Goal: Task Accomplishment & Management: Use online tool/utility

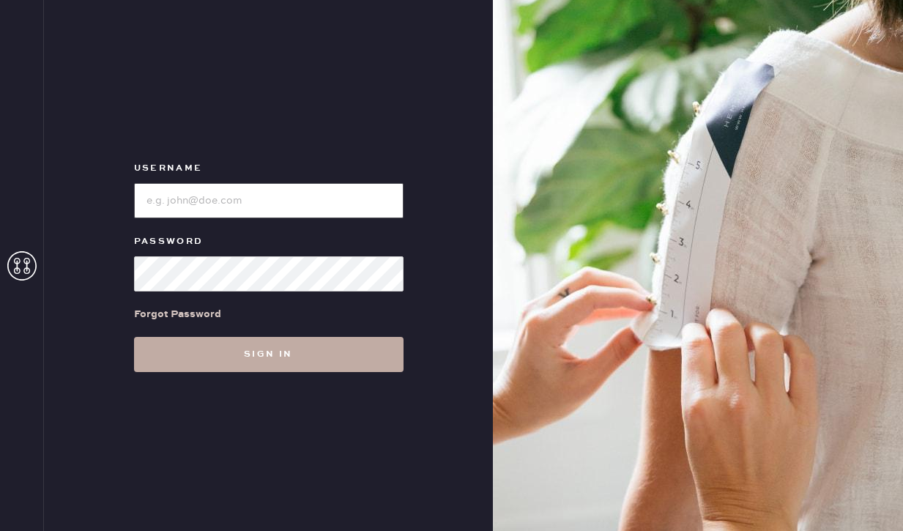
type input "reformationmelrose"
click at [209, 348] on button "Sign in" at bounding box center [268, 354] width 269 height 35
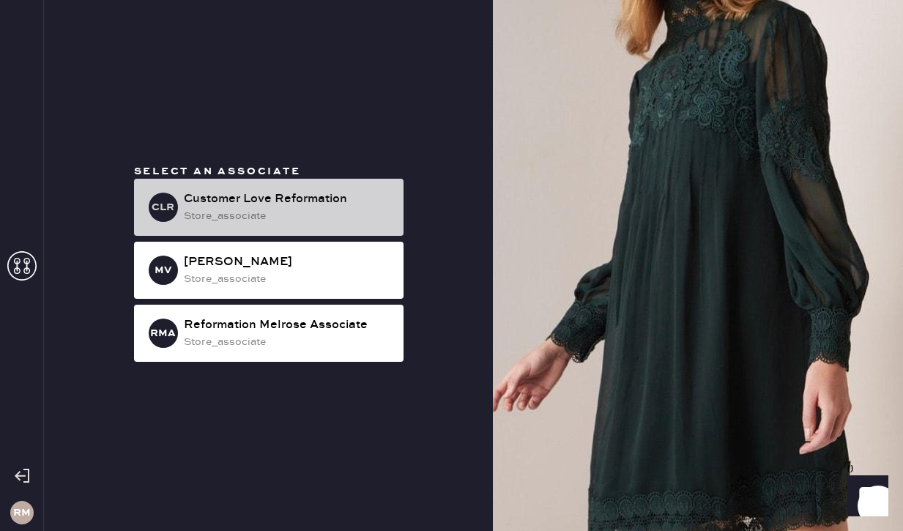
click at [374, 213] on div "store_associate" at bounding box center [288, 216] width 208 height 16
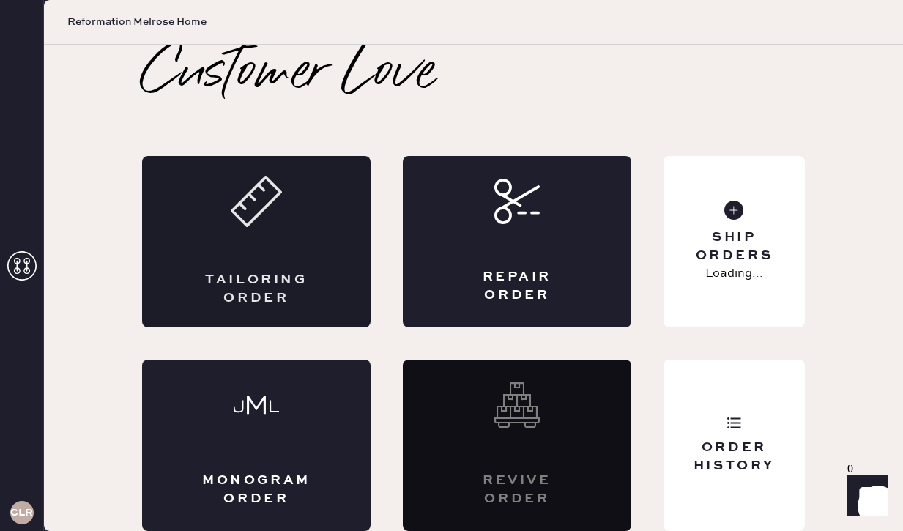
click at [297, 278] on div "Tailoring Order" at bounding box center [256, 289] width 111 height 37
click at [511, 260] on div "Repair Order" at bounding box center [517, 241] width 228 height 171
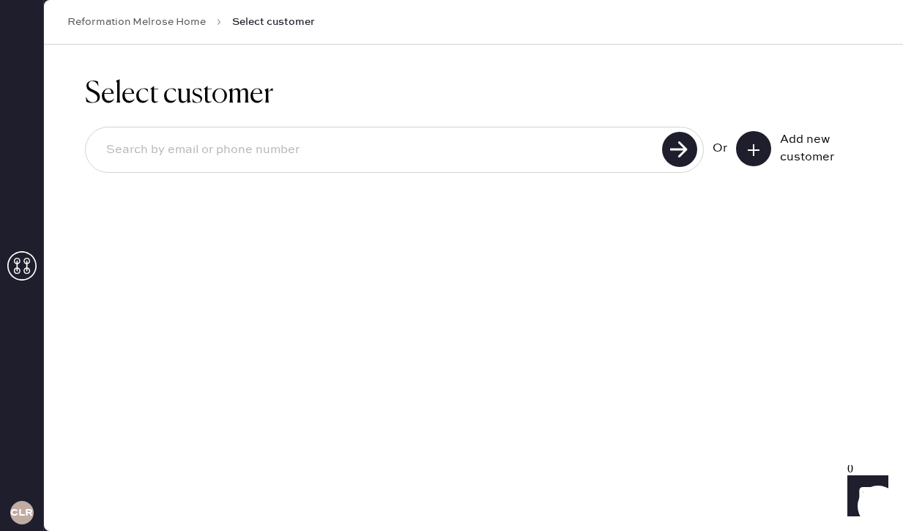
click at [465, 147] on input at bounding box center [375, 150] width 563 height 34
type input "[EMAIL_ADDRESS][DOMAIN_NAME]"
click at [688, 155] on use at bounding box center [679, 149] width 35 height 35
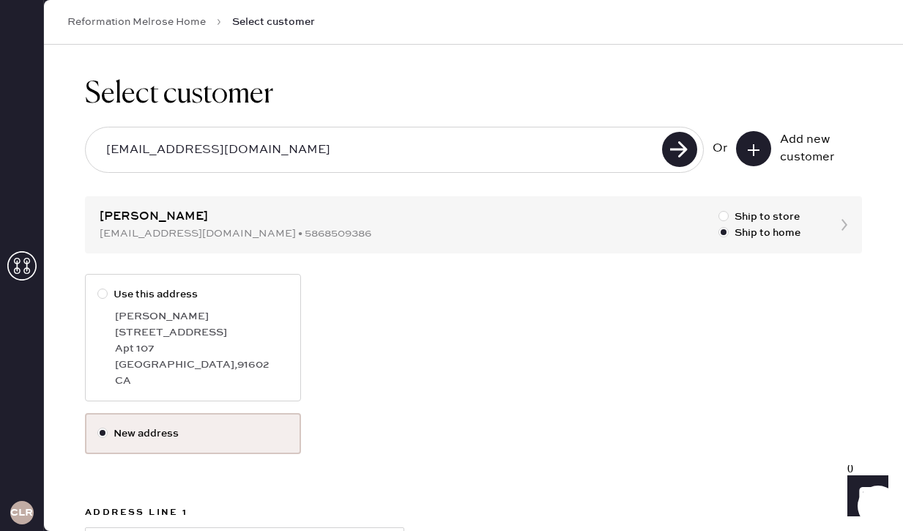
click at [215, 353] on div "Apt 107" at bounding box center [202, 348] width 174 height 16
click at [98, 287] on input "Use this address" at bounding box center [97, 286] width 1 height 1
radio input "true"
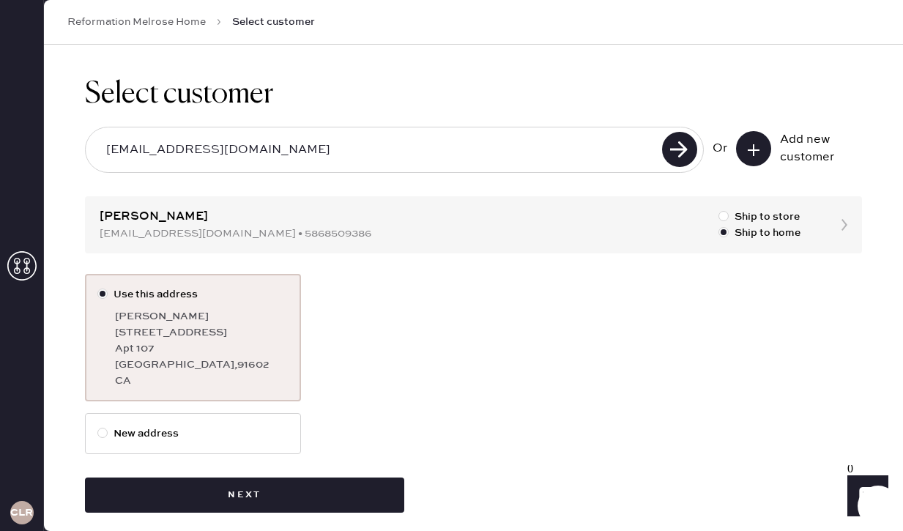
scroll to position [14, 0]
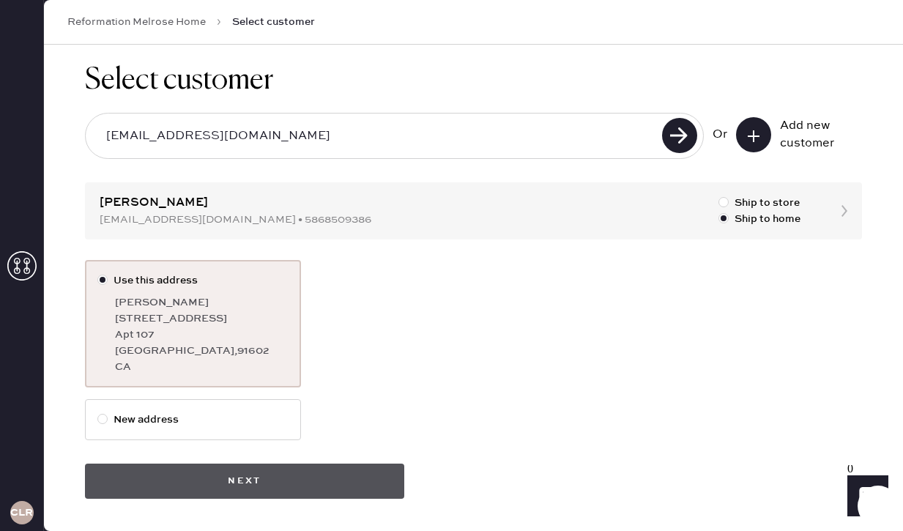
click at [261, 488] on button "Next" at bounding box center [244, 480] width 319 height 35
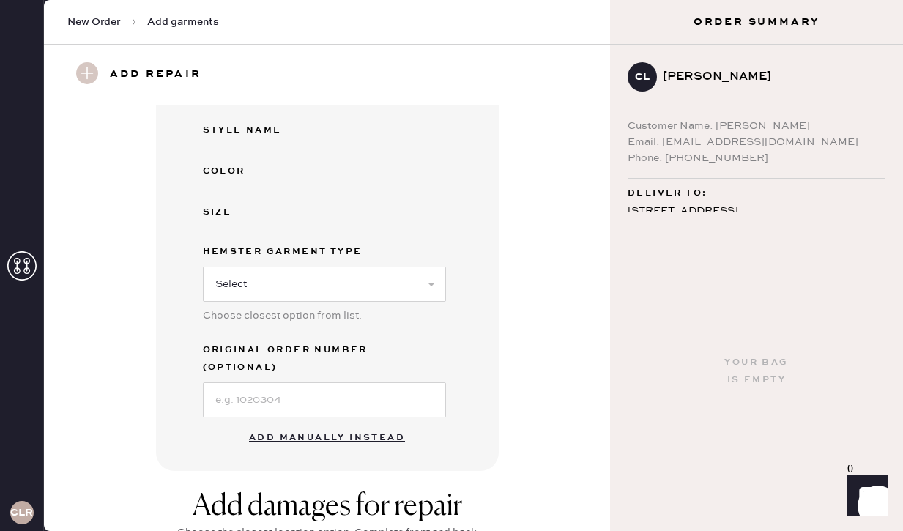
click at [325, 423] on button "Add manually instead" at bounding box center [327, 437] width 174 height 29
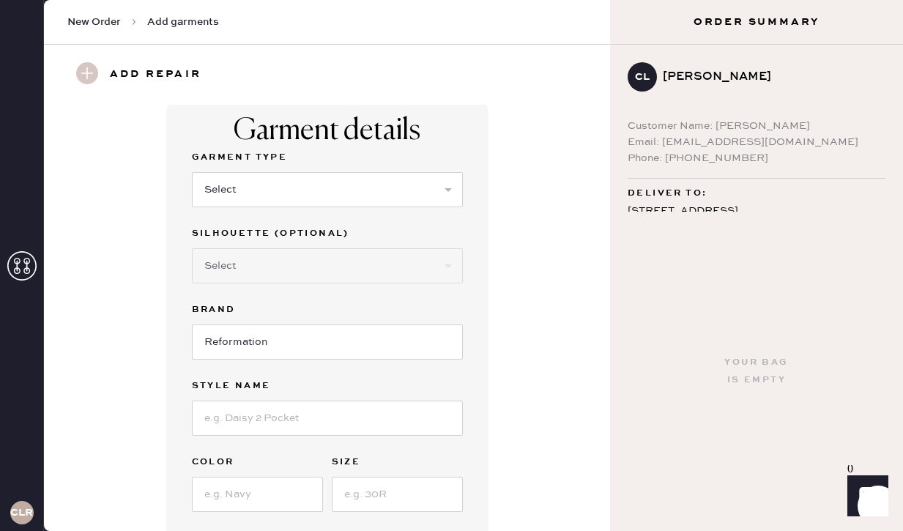
scroll to position [12, 0]
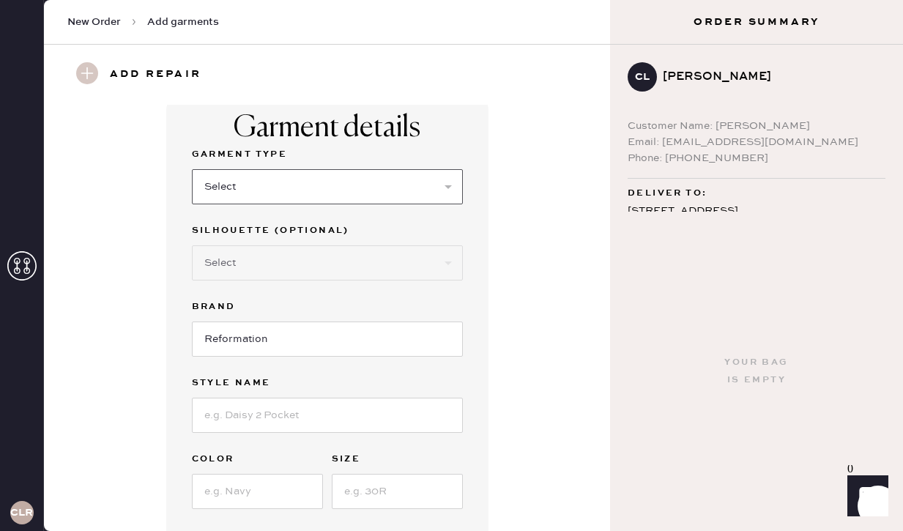
click at [275, 187] on select "Select Basic Skirt Jeans Leggings Pants Shorts Basic Sleeved Dress Basic Sleeve…" at bounding box center [327, 186] width 271 height 35
click at [192, 169] on select "Select Basic Skirt Jeans Leggings Pants Shorts Basic Sleeved Dress Basic Sleeve…" at bounding box center [327, 186] width 271 height 35
click at [280, 200] on select "Select Basic Skirt Jeans Leggings Pants Shorts Basic Sleeved Dress Basic Sleeve…" at bounding box center [327, 186] width 271 height 35
select select "7"
click at [192, 169] on select "Select Basic Skirt Jeans Leggings Pants Shorts Basic Sleeved Dress Basic Sleeve…" at bounding box center [327, 186] width 271 height 35
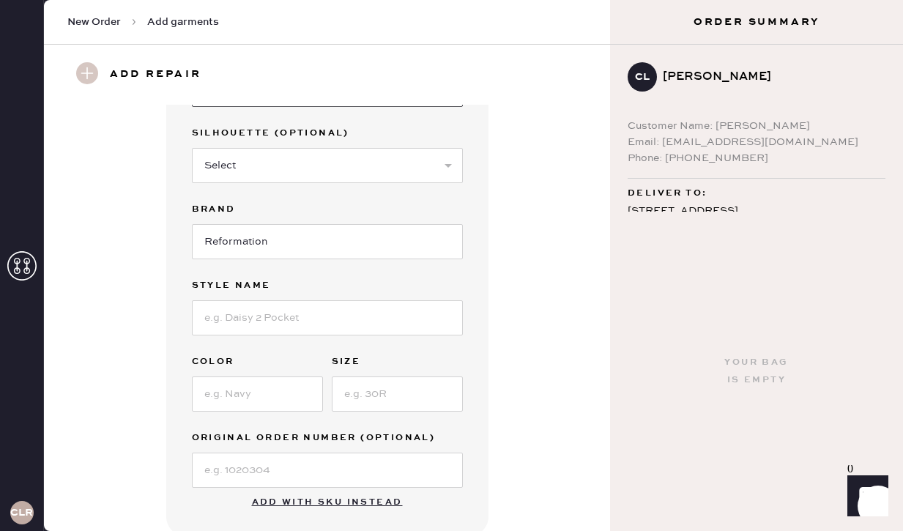
scroll to position [111, 0]
click at [271, 321] on input at bounding box center [327, 316] width 271 height 35
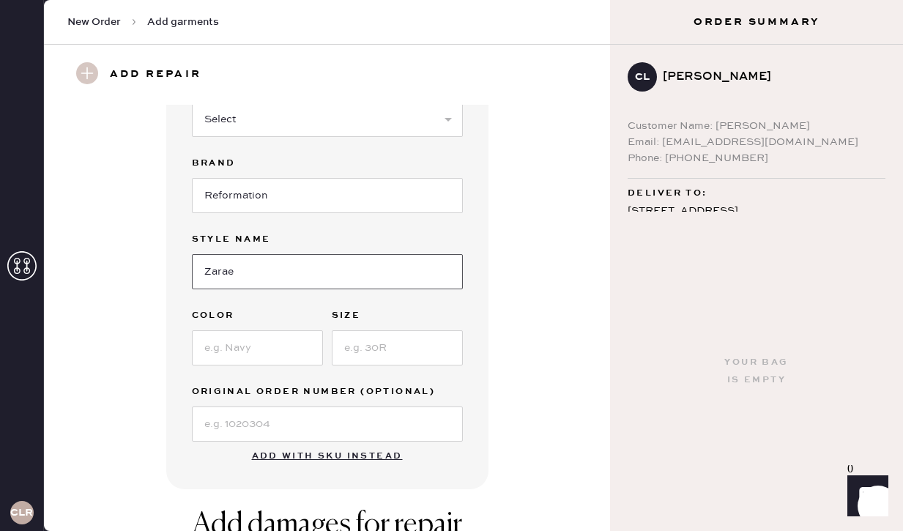
scroll to position [157, 0]
type input "Zarae Linen Dress"
click at [270, 354] on input at bounding box center [257, 346] width 131 height 35
type input "Cactus Check"
click at [384, 357] on input at bounding box center [397, 346] width 131 height 35
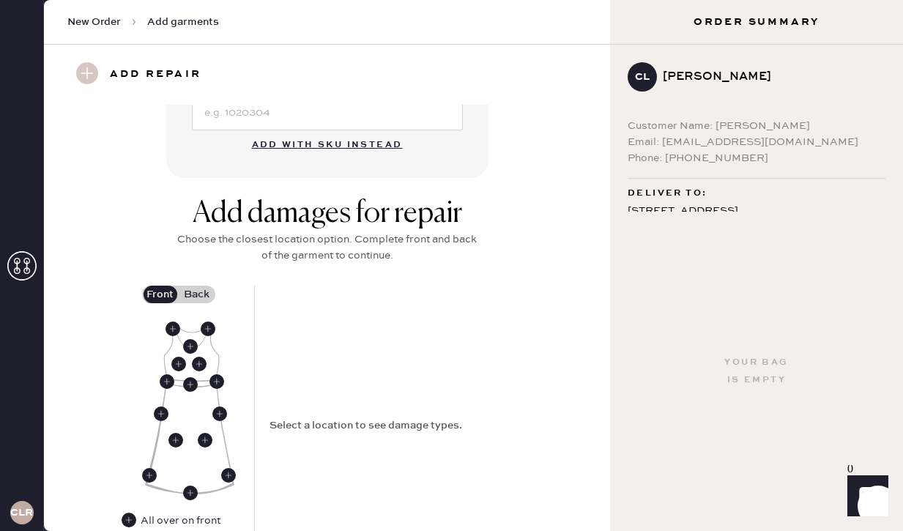
scroll to position [529, 0]
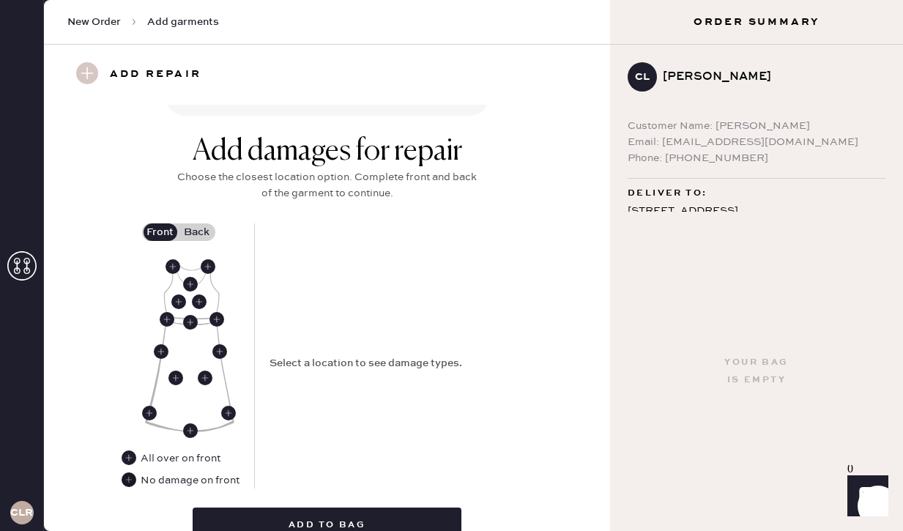
type input "4"
click at [130, 479] on use at bounding box center [129, 479] width 15 height 15
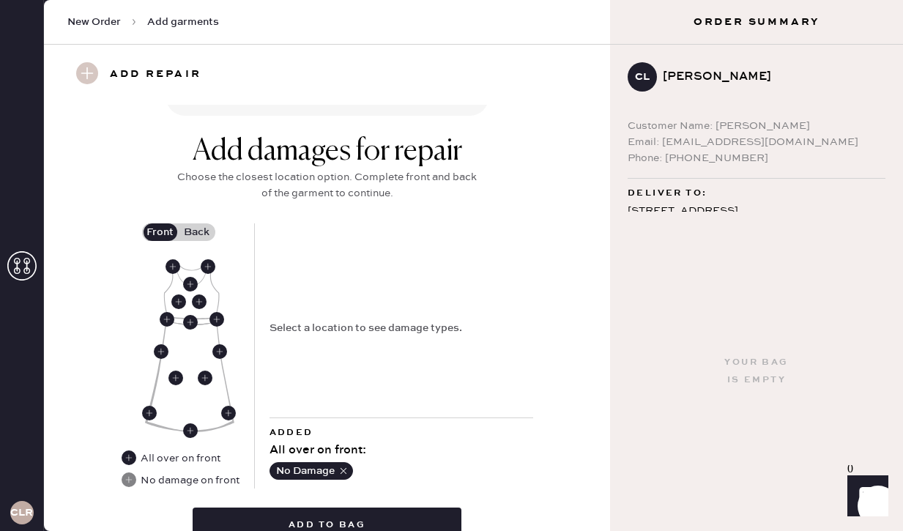
click at [199, 227] on label "Back" at bounding box center [197, 232] width 37 height 18
click at [197, 232] on input "Back" at bounding box center [197, 232] width 0 height 0
click at [194, 264] on use at bounding box center [193, 269] width 15 height 15
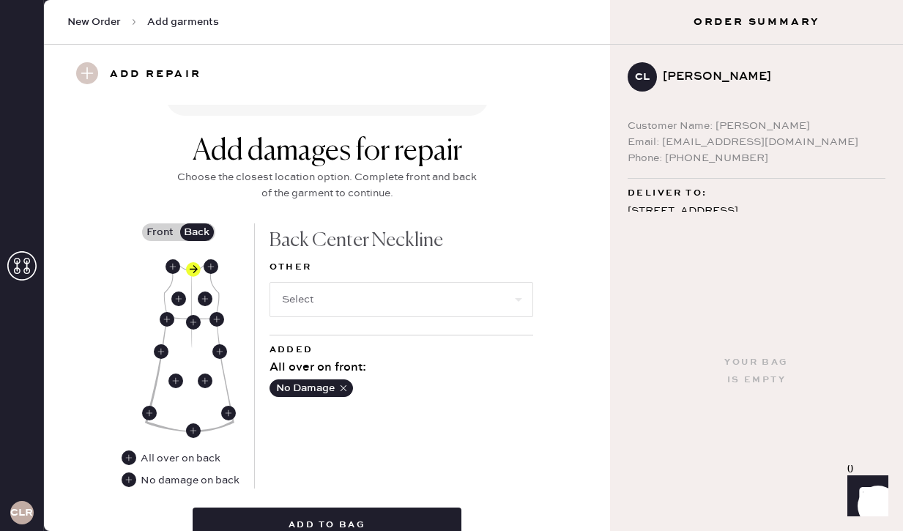
click at [340, 302] on div "Back Center Neckline Other Select Added All over on front : No Damage" at bounding box center [401, 355] width 264 height 265
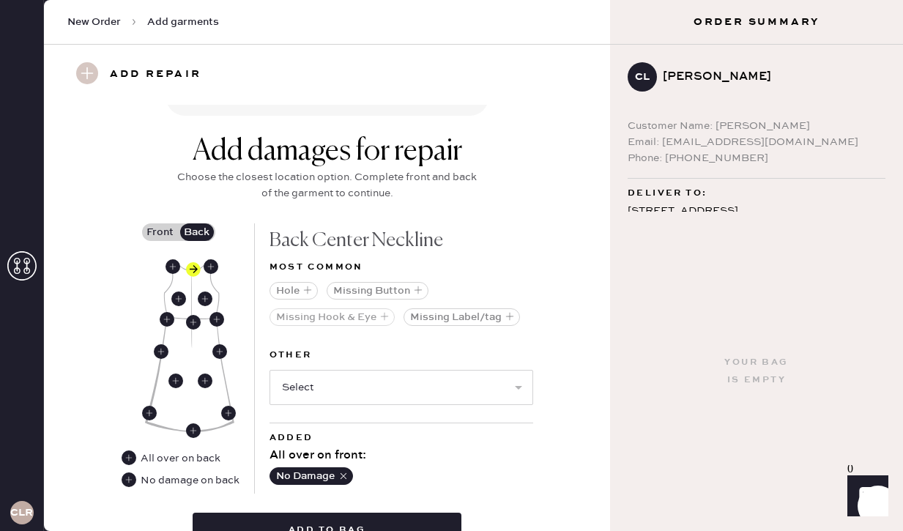
click at [385, 316] on use "button" at bounding box center [383, 316] width 7 height 7
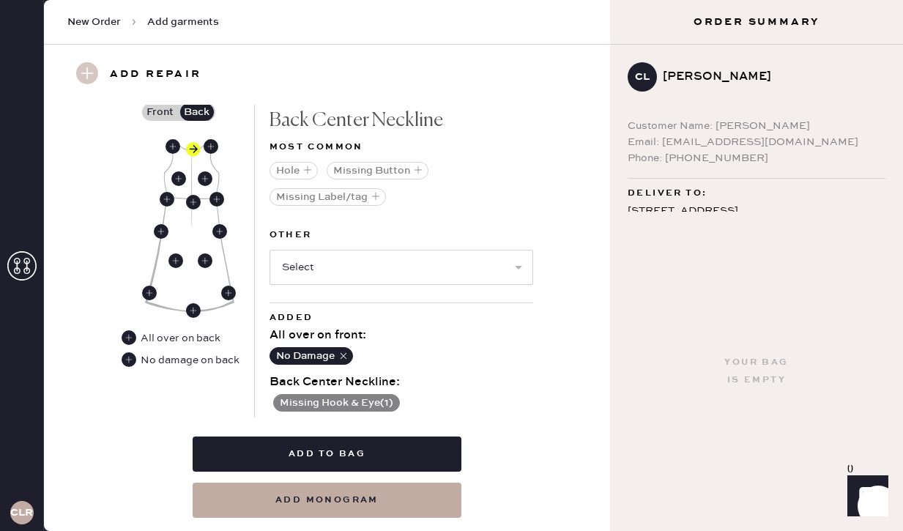
scroll to position [650, 0]
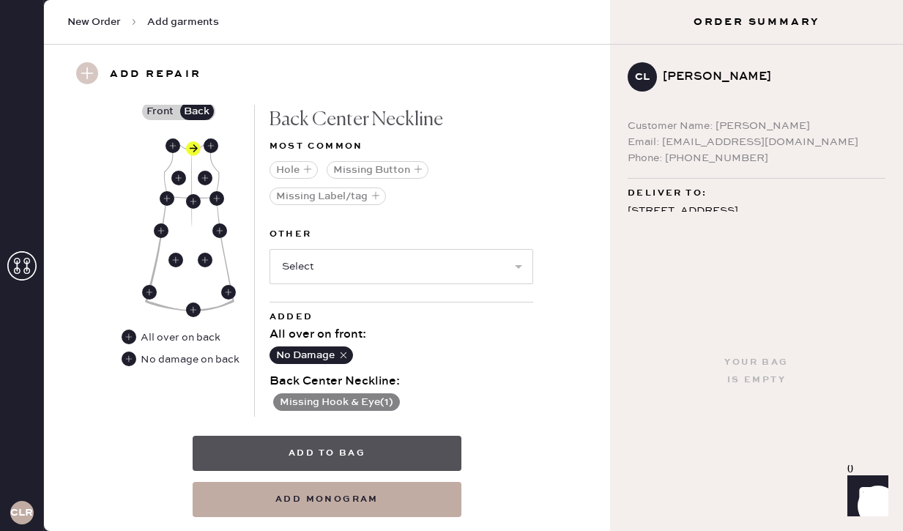
click at [386, 462] on button "Add to bag" at bounding box center [327, 453] width 269 height 35
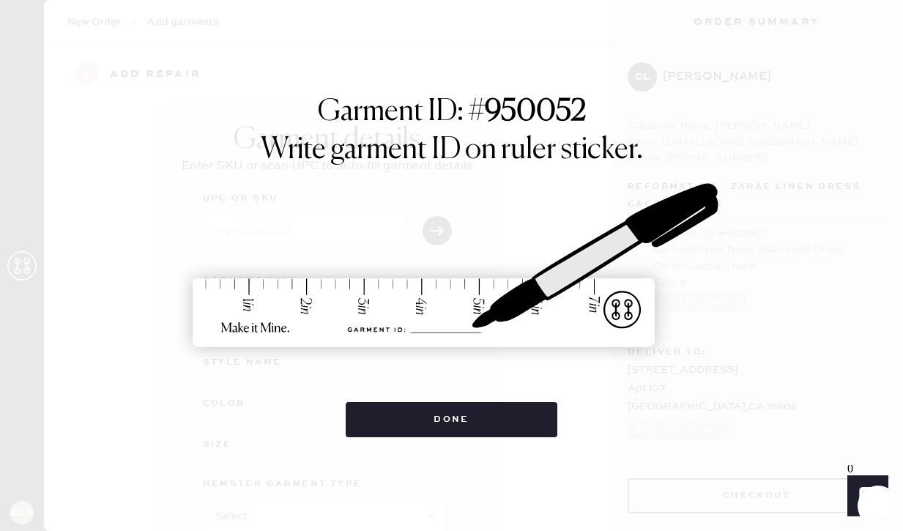
scroll to position [0, 0]
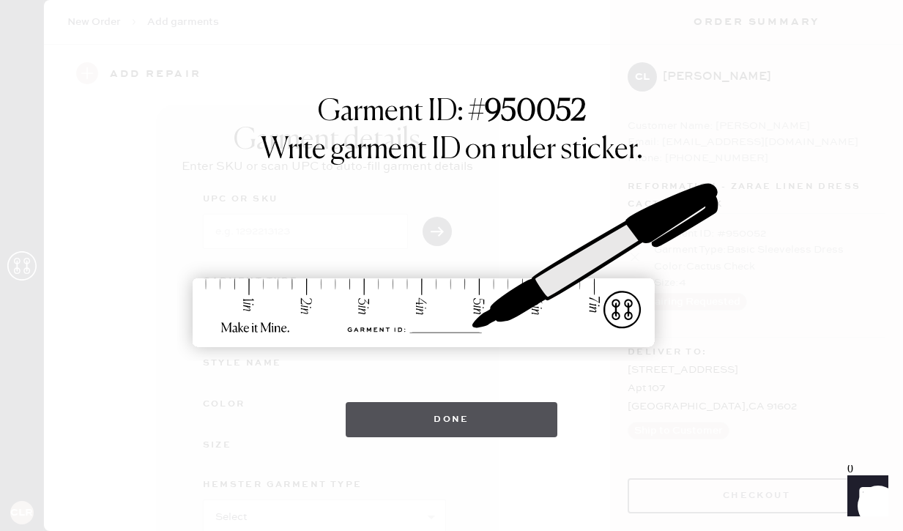
click at [463, 422] on button "Done" at bounding box center [452, 419] width 212 height 35
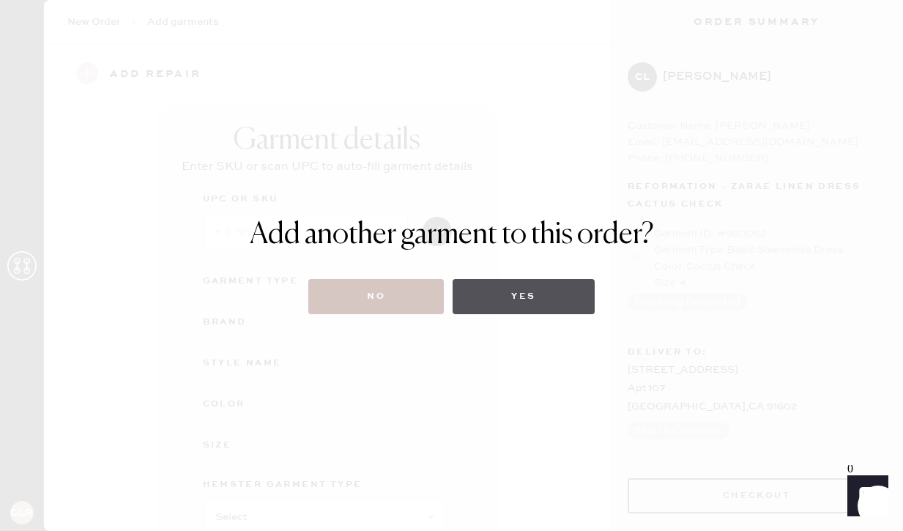
click at [513, 302] on button "Yes" at bounding box center [523, 296] width 141 height 35
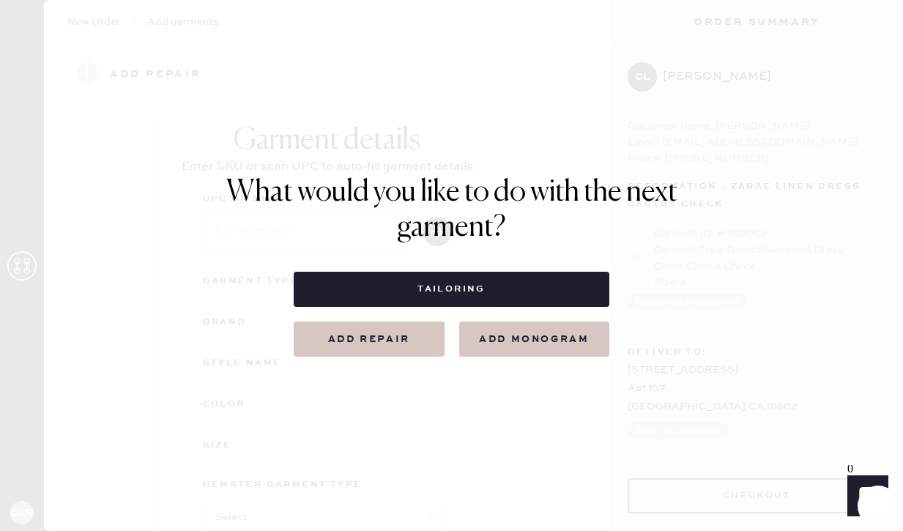
click at [407, 348] on button "Add repair" at bounding box center [369, 338] width 151 height 35
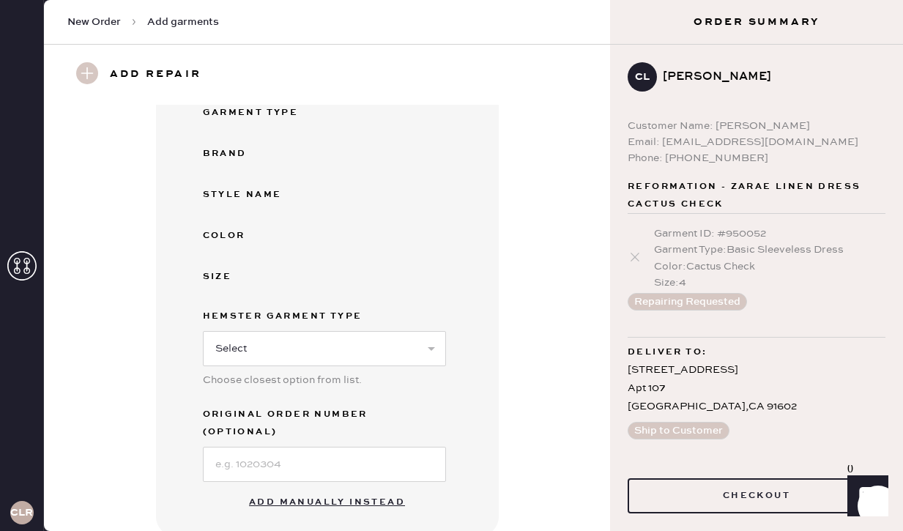
click at [305, 488] on button "Add manually instead" at bounding box center [327, 502] width 174 height 29
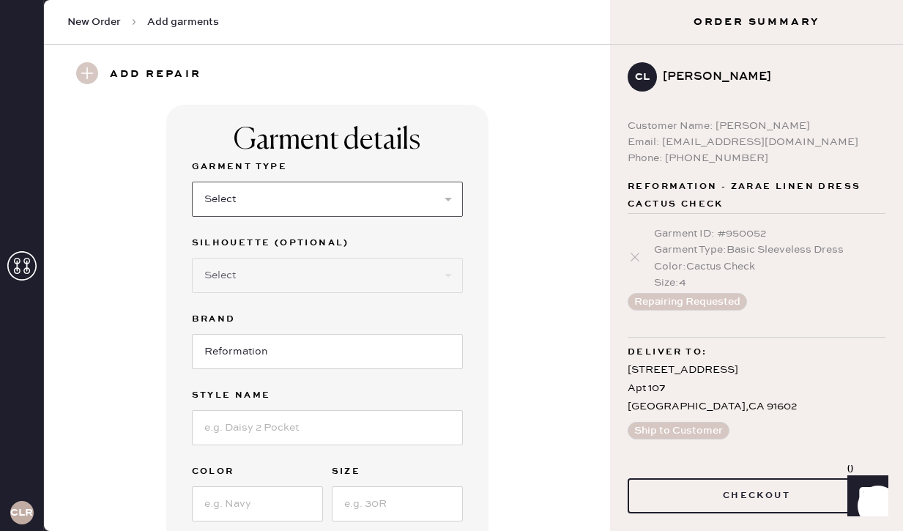
click at [285, 196] on select "Select Basic Skirt Jeans Leggings Pants Shorts Basic Sleeved Dress Basic Sleeve…" at bounding box center [327, 199] width 271 height 35
select select "14"
click at [192, 182] on select "Select Basic Skirt Jeans Leggings Pants Shorts Basic Sleeved Dress Basic Sleeve…" at bounding box center [327, 199] width 271 height 35
click at [279, 280] on select "Select Crop top Full Length Other" at bounding box center [327, 275] width 271 height 35
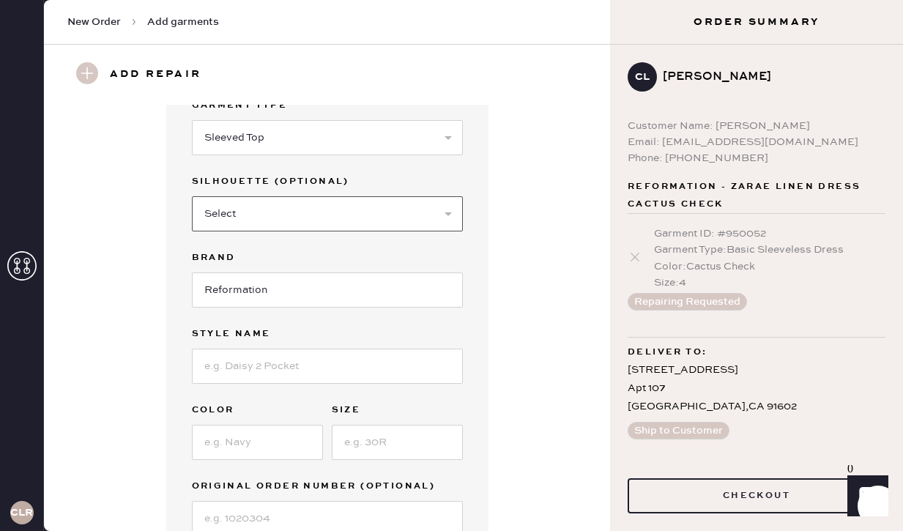
scroll to position [62, 0]
click at [372, 362] on input at bounding box center [327, 365] width 271 height 35
type input "[PERSON_NAME] Linen Top"
click at [288, 442] on input at bounding box center [257, 441] width 131 height 35
type input "Black"
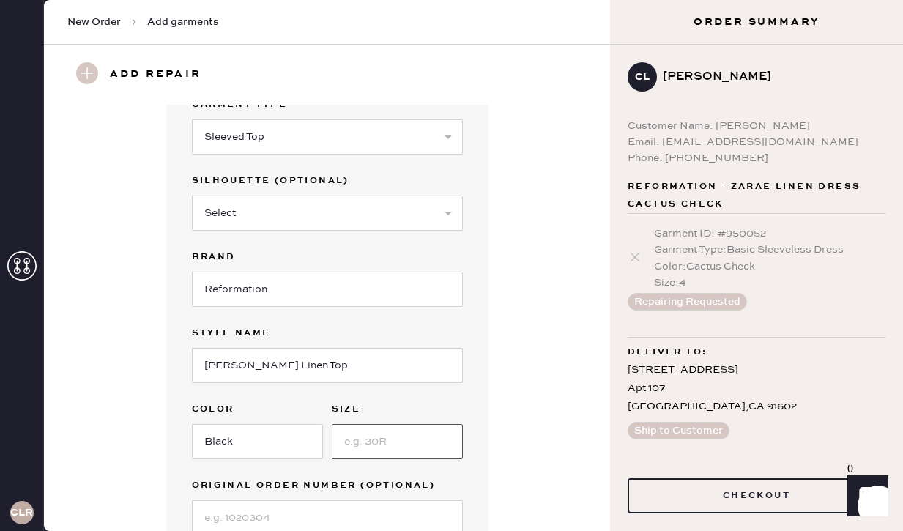
click at [377, 446] on input at bounding box center [397, 441] width 131 height 35
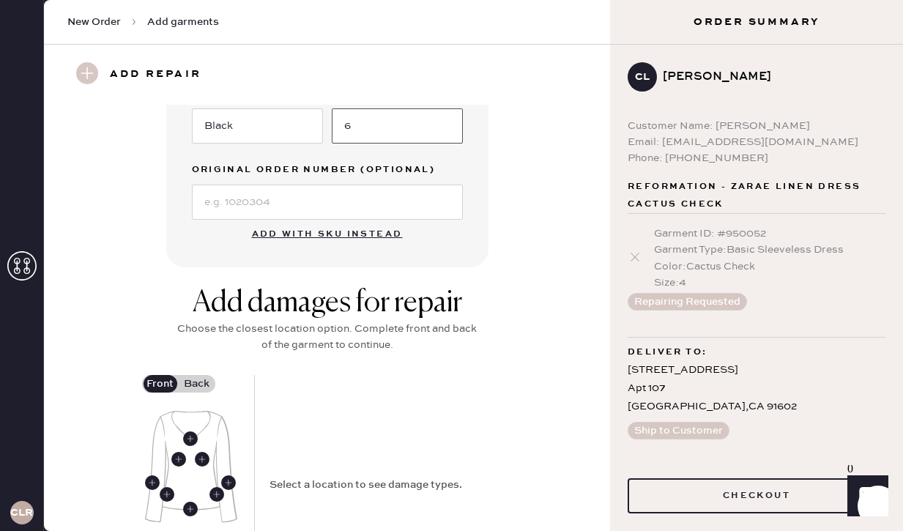
scroll to position [544, 0]
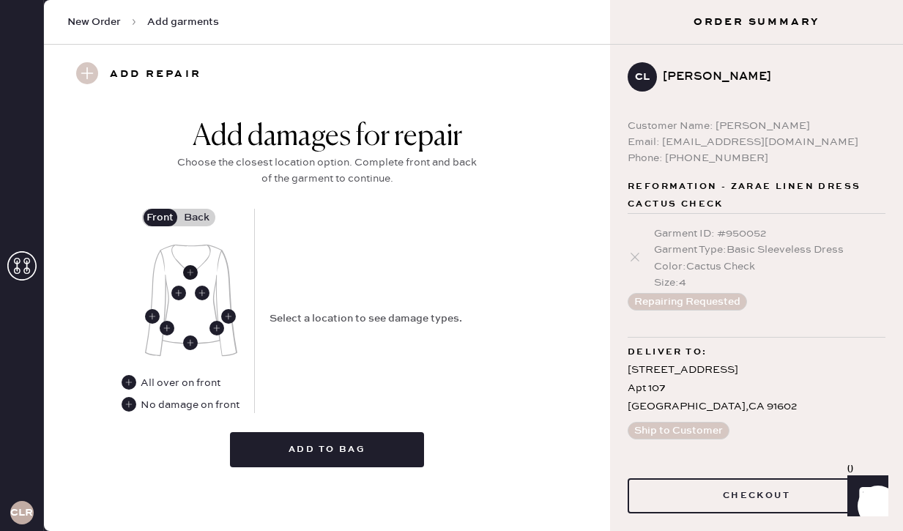
type input "6"
click at [184, 268] on use at bounding box center [190, 272] width 15 height 15
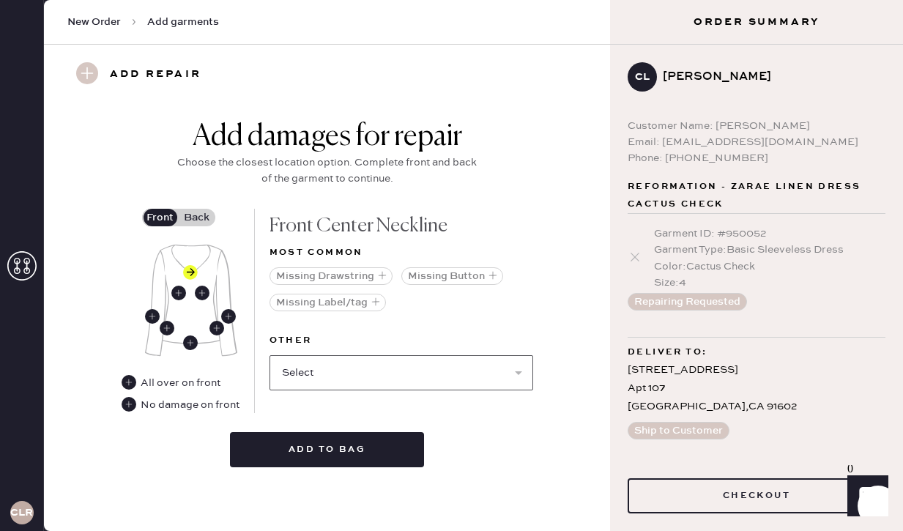
click at [344, 385] on select "Select Broken / Ripped Hem Broken Beads Broken Belt Loop Broken Button Broken C…" at bounding box center [401, 372] width 264 height 35
select select "1518"
click at [269, 355] on select "Select Broken / Ripped Hem Broken Beads Broken Belt Loop Broken Button Broken C…" at bounding box center [401, 372] width 264 height 35
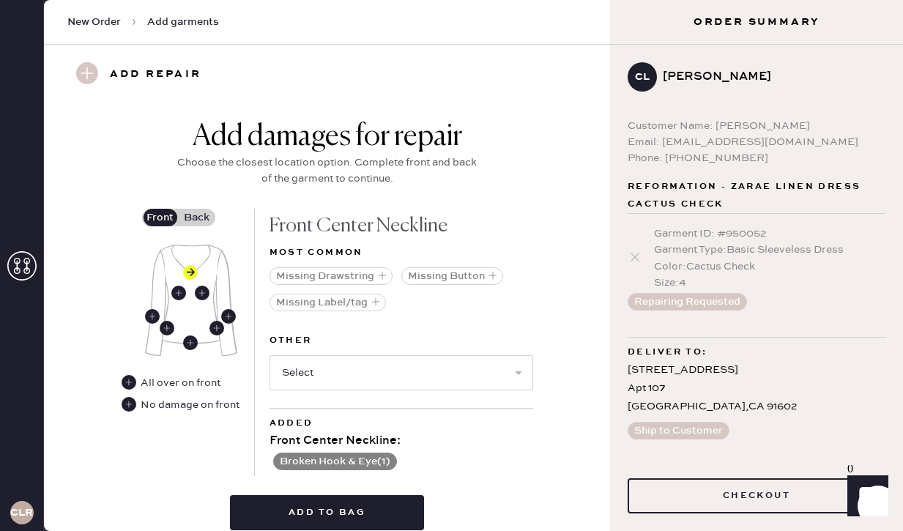
click at [390, 461] on button "Broken Hook & Eye ( 1 )" at bounding box center [335, 462] width 124 height 18
click at [272, 461] on use at bounding box center [277, 462] width 15 height 15
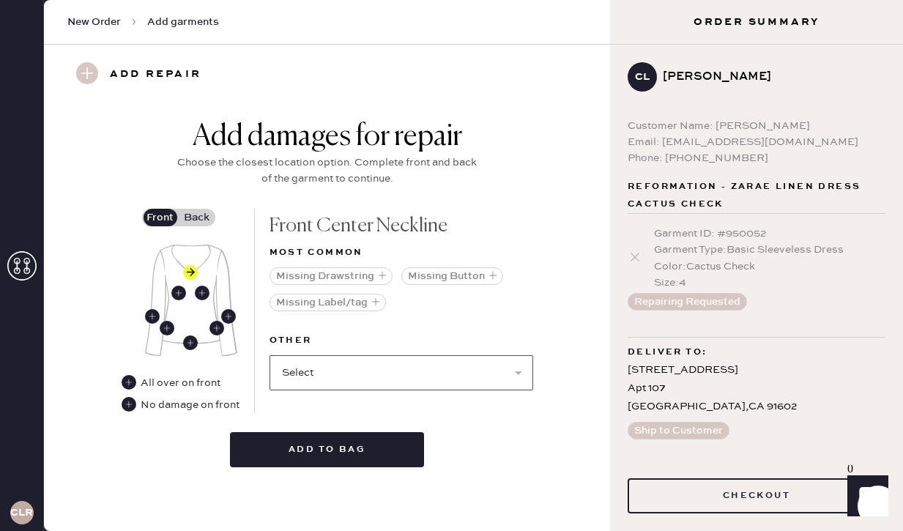
click at [344, 355] on select "Select Broken / Ripped Hem Broken Beads Broken Belt Loop Broken Button Broken C…" at bounding box center [401, 372] width 264 height 35
select select "1937"
click at [269, 355] on select "Select Broken / Ripped Hem Broken Beads Broken Belt Loop Broken Button Broken C…" at bounding box center [401, 372] width 264 height 35
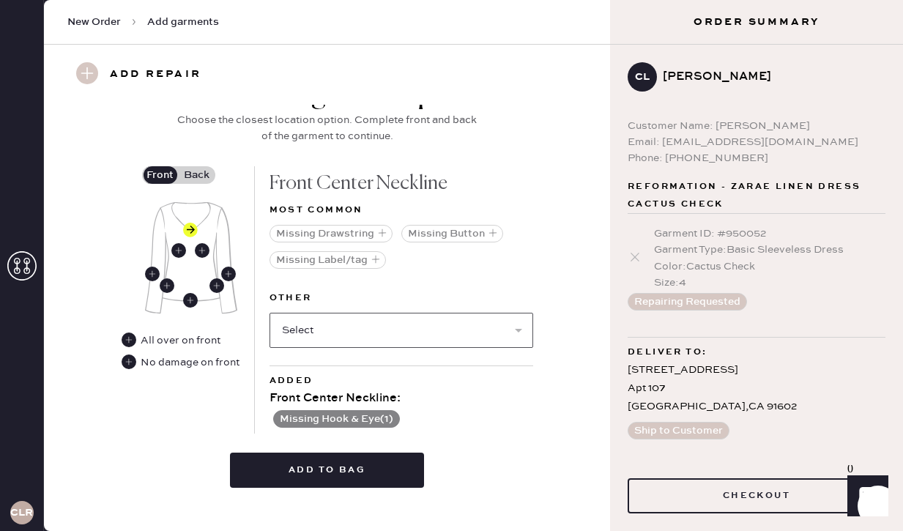
scroll to position [587, 0]
click at [216, 292] on img at bounding box center [191, 257] width 92 height 112
click at [217, 287] on use at bounding box center [216, 285] width 15 height 15
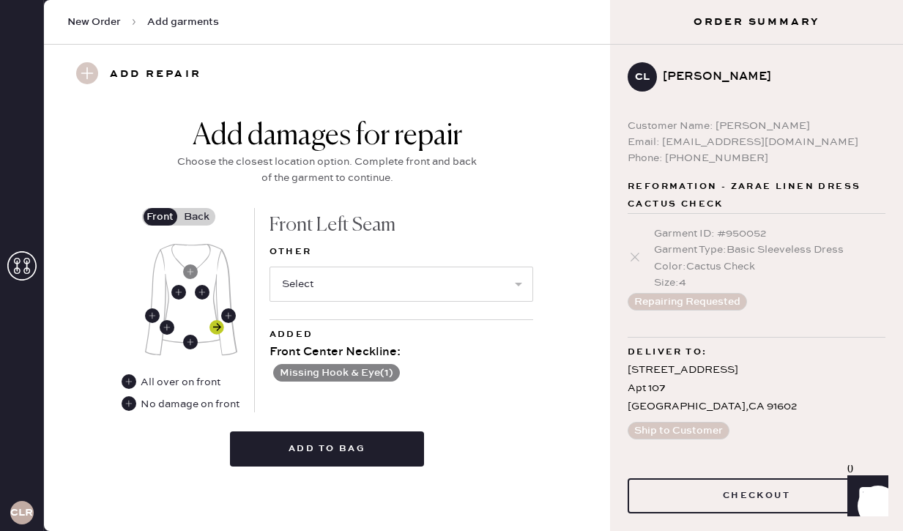
scroll to position [544, 0]
click at [393, 283] on select "Select Broken / Ripped Hem Broken Beads Broken Belt Loop Broken Button Broken C…" at bounding box center [401, 284] width 264 height 35
click at [168, 327] on use at bounding box center [167, 328] width 15 height 15
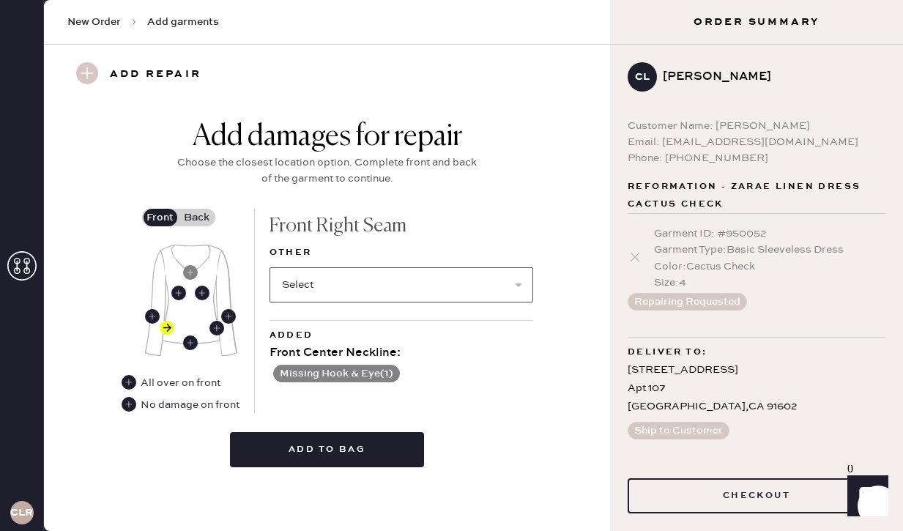
click at [333, 286] on select "Select Broken / Ripped Hem Broken Beads Broken Belt Loop Broken Button Broken C…" at bounding box center [401, 284] width 264 height 35
select select "1929"
click at [269, 267] on select "Select Broken / Ripped Hem Broken Beads Broken Belt Loop Broken Button Broken C…" at bounding box center [401, 284] width 264 height 35
select select
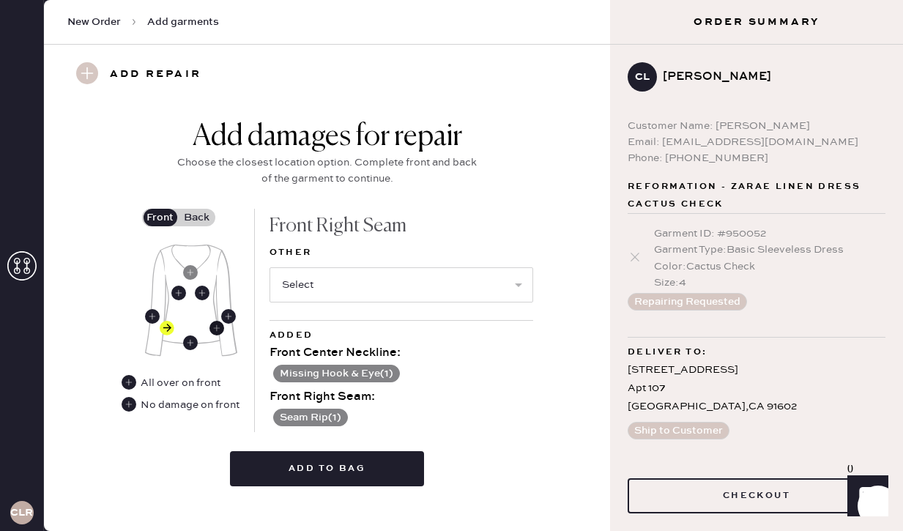
click at [217, 329] on use at bounding box center [216, 328] width 15 height 15
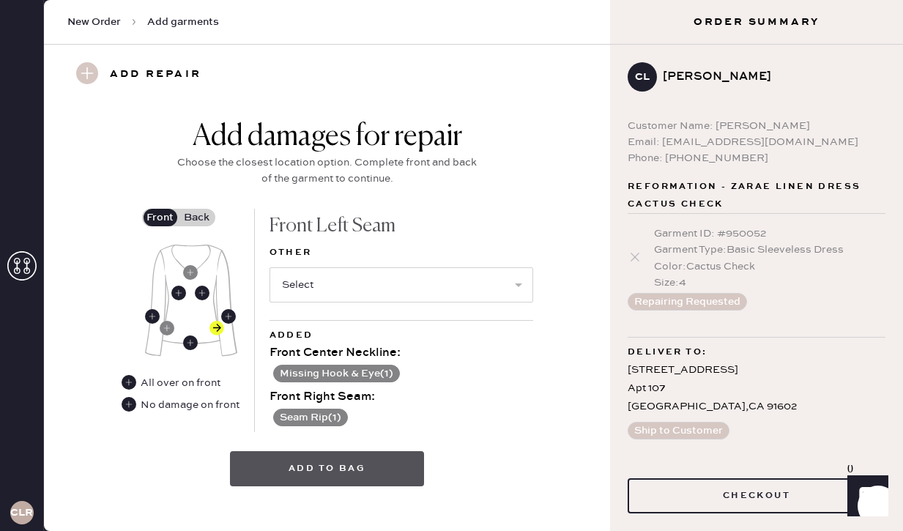
click at [316, 460] on button "Add to bag" at bounding box center [327, 468] width 194 height 35
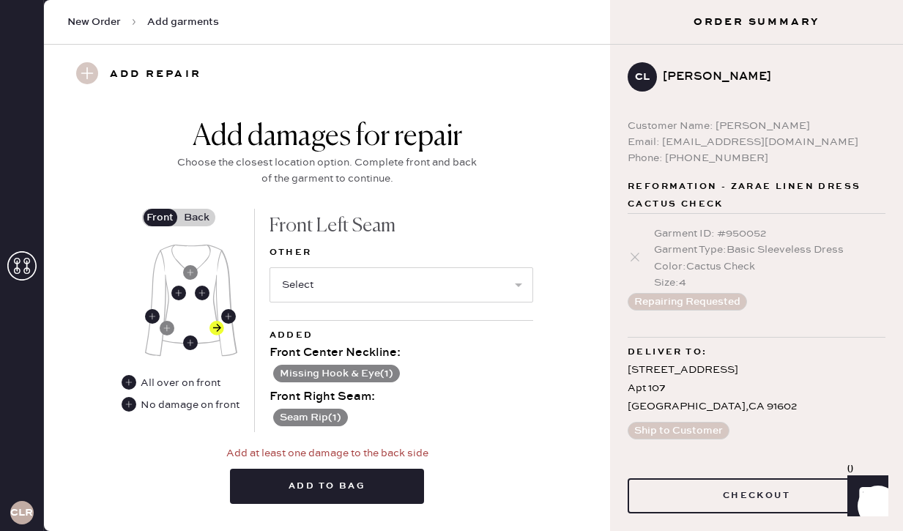
click at [202, 218] on label "Back" at bounding box center [197, 218] width 37 height 18
click at [197, 217] on input "Back" at bounding box center [197, 217] width 0 height 0
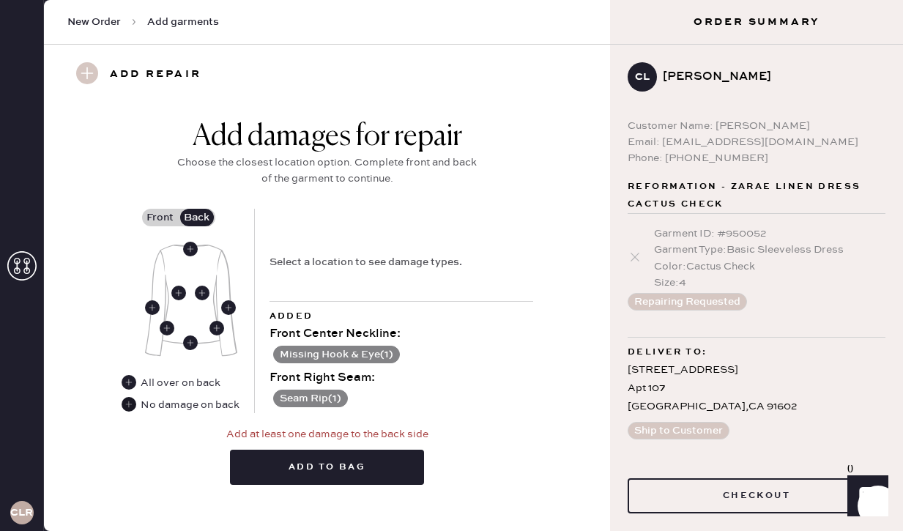
click at [127, 406] on use at bounding box center [129, 404] width 15 height 15
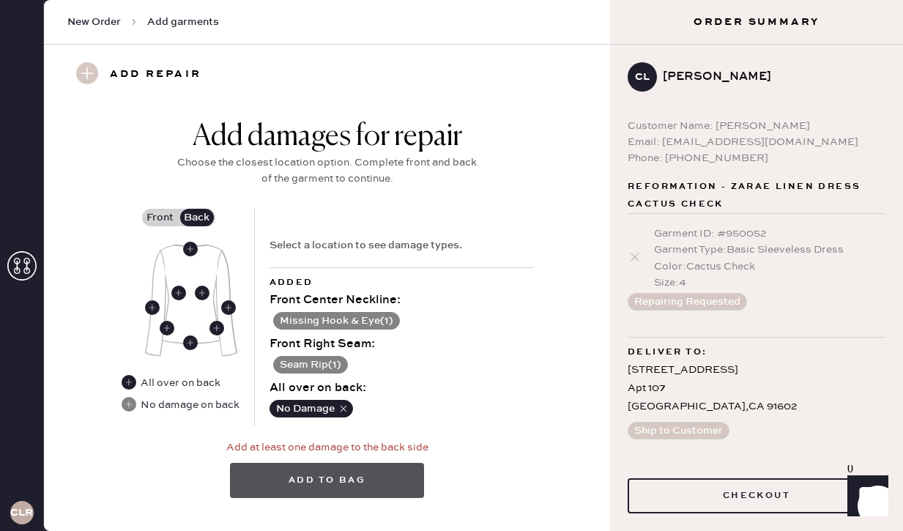
click at [365, 488] on button "Add to bag" at bounding box center [327, 480] width 194 height 35
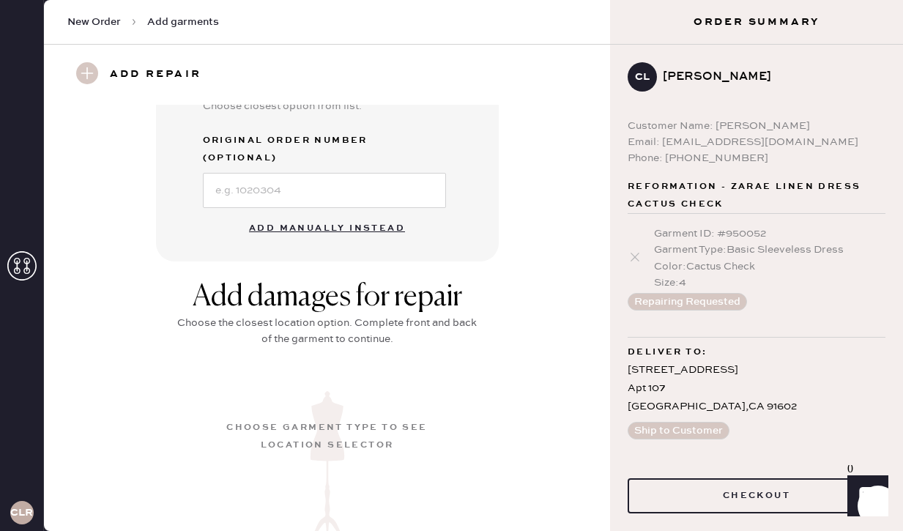
scroll to position [190, 0]
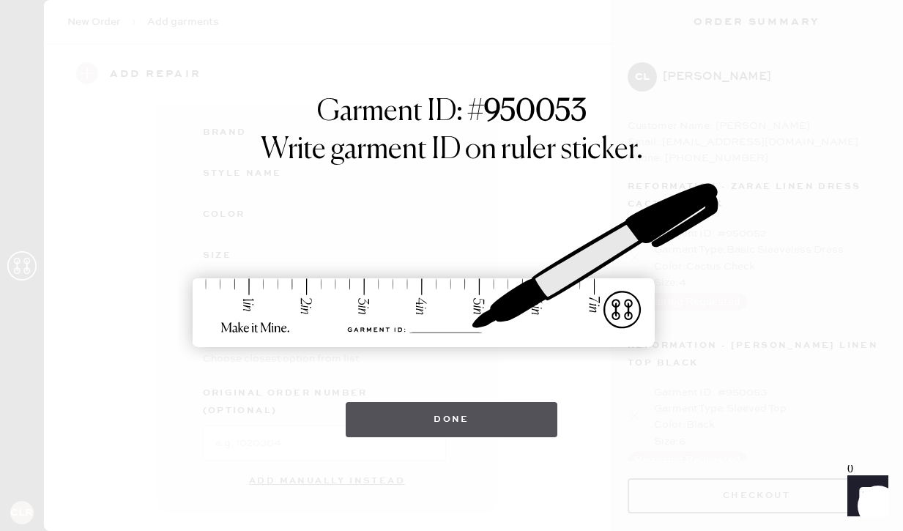
click at [447, 426] on button "Done" at bounding box center [452, 419] width 212 height 35
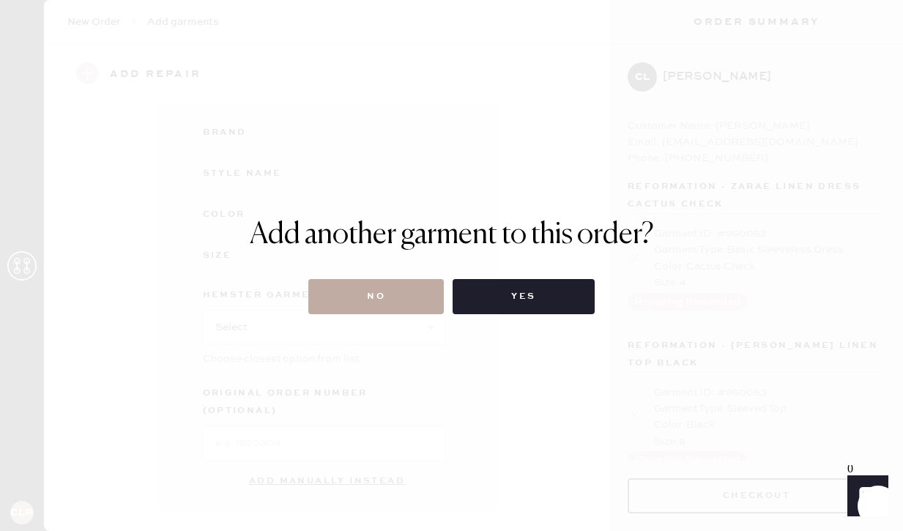
click at [409, 286] on button "No" at bounding box center [375, 296] width 135 height 35
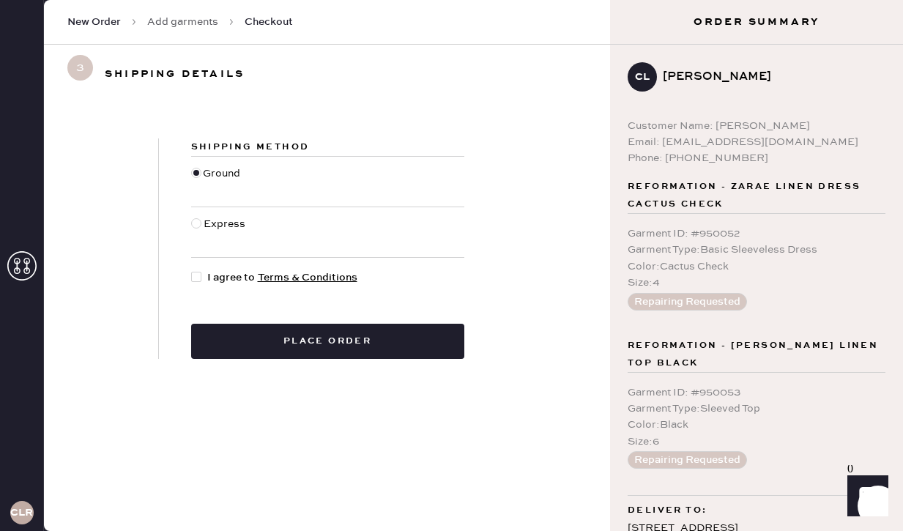
click at [217, 275] on span "I agree to Terms & Conditions" at bounding box center [282, 277] width 150 height 16
click at [192, 270] on input "I agree to Terms & Conditions" at bounding box center [191, 269] width 1 height 1
checkbox input "true"
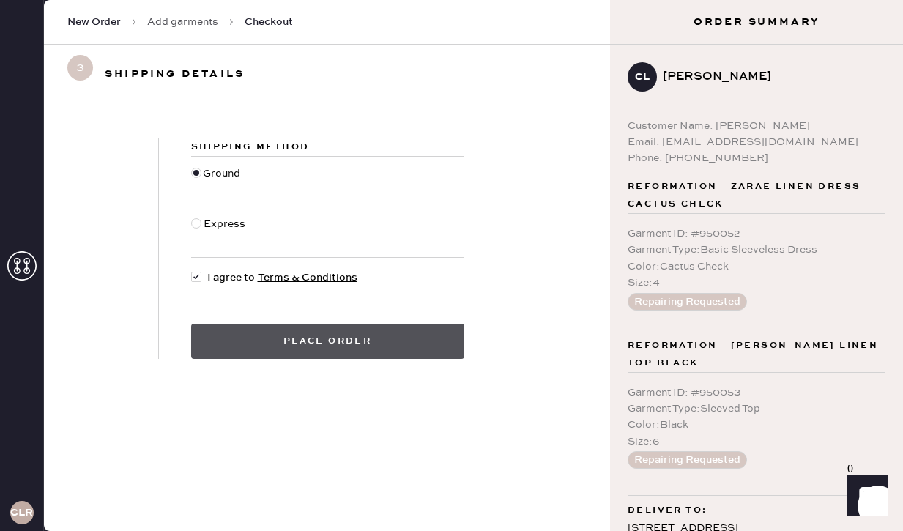
click at [355, 341] on button "Place order" at bounding box center [327, 341] width 273 height 35
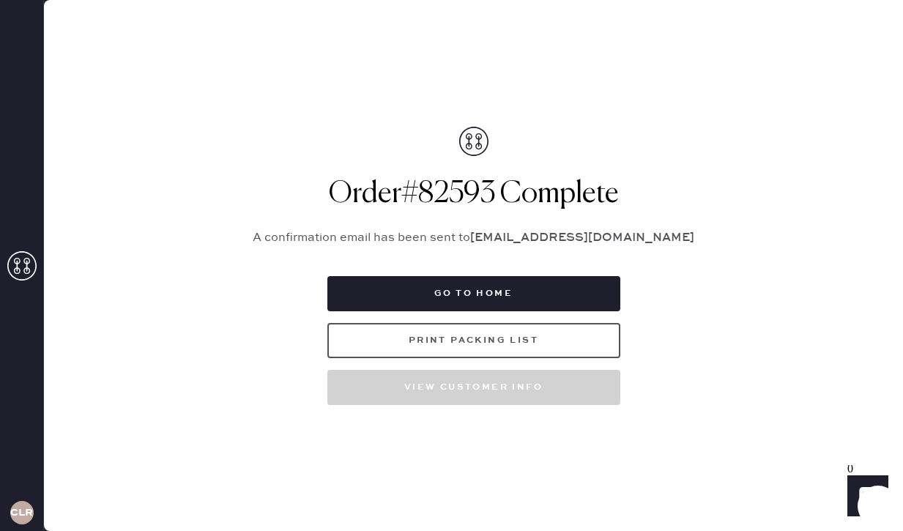
click at [420, 337] on button "Print Packing List" at bounding box center [473, 340] width 293 height 35
